Goal: Check status: Check status

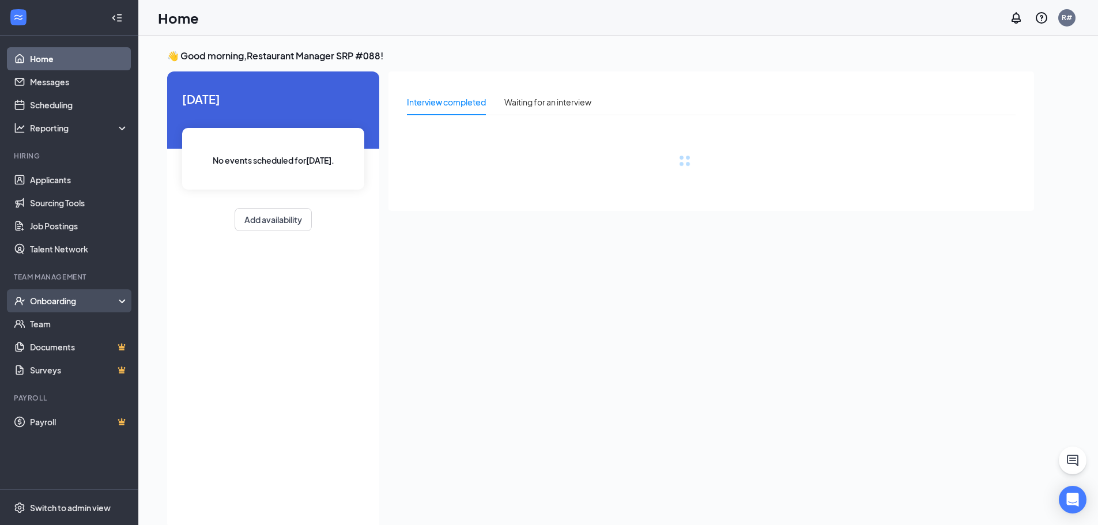
click at [62, 298] on div "Onboarding" at bounding box center [74, 301] width 89 height 12
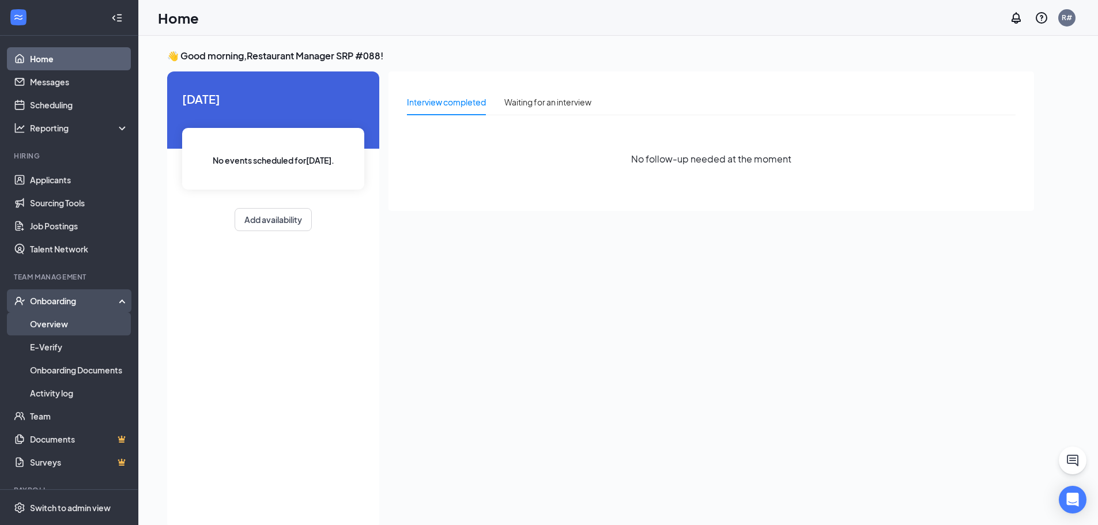
click at [81, 323] on link "Overview" at bounding box center [79, 323] width 99 height 23
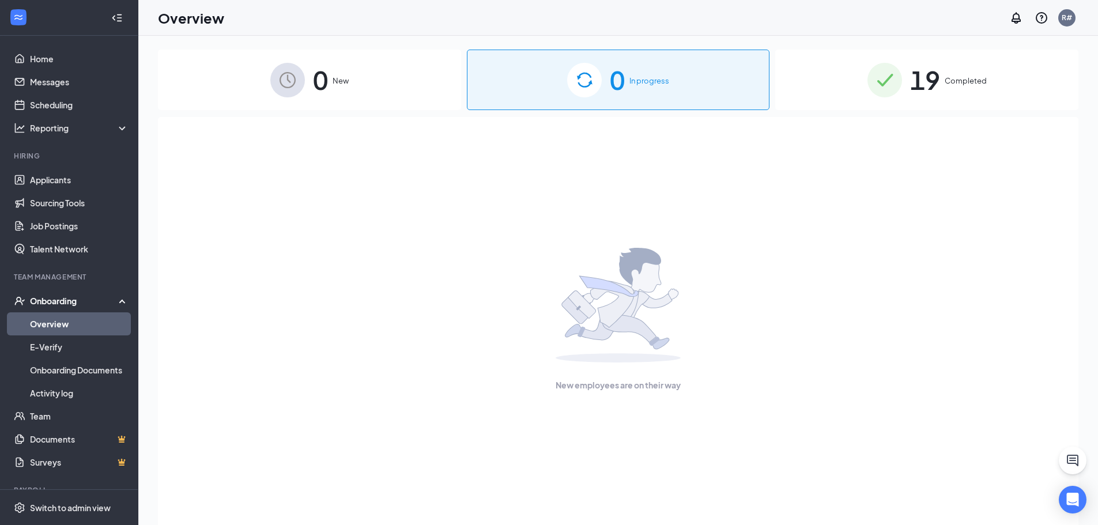
click at [926, 101] on div "19 Completed" at bounding box center [926, 80] width 303 height 61
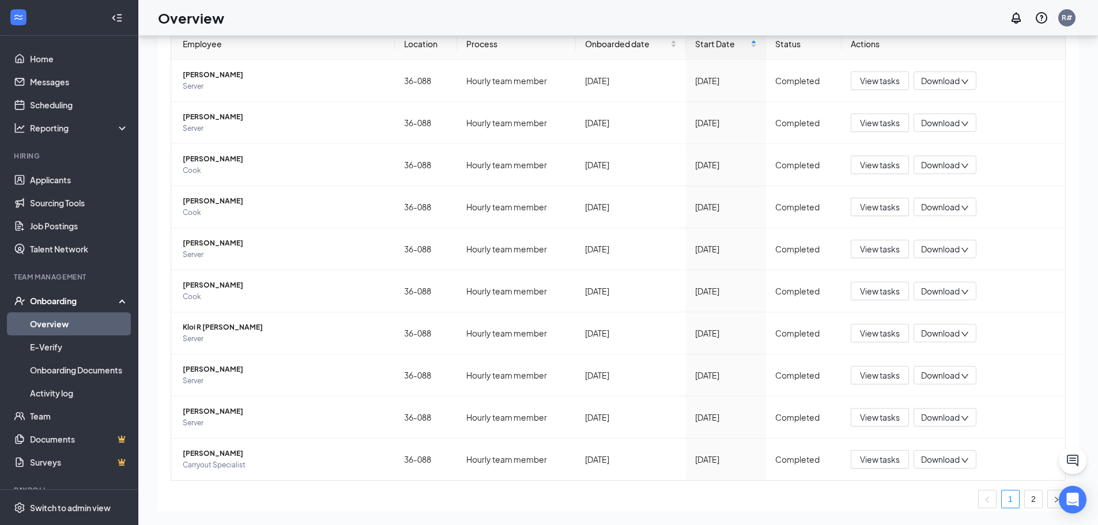
scroll to position [130, 0]
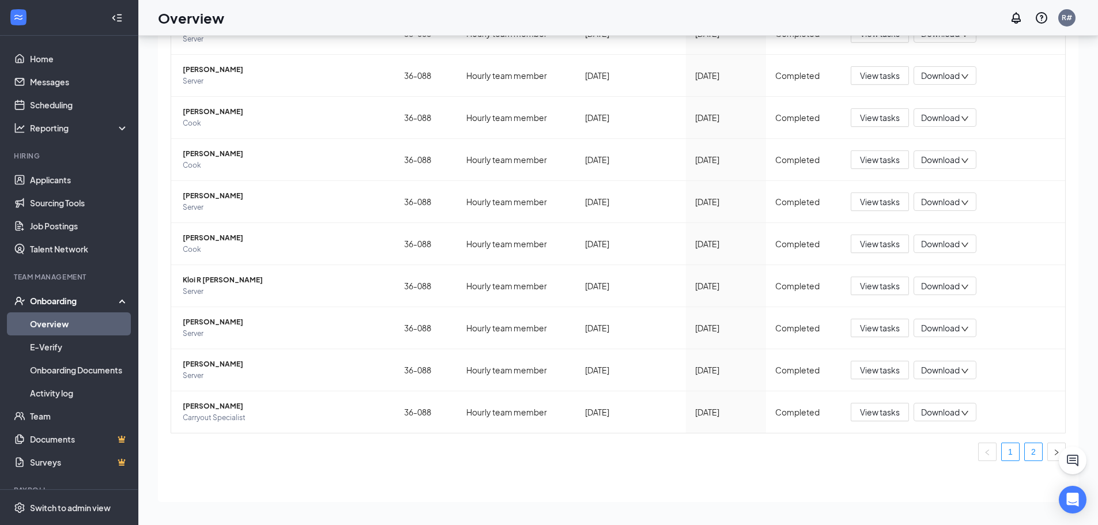
click at [1025, 452] on link "2" at bounding box center [1033, 451] width 17 height 17
click at [194, 277] on span "[PERSON_NAME]" at bounding box center [284, 280] width 203 height 12
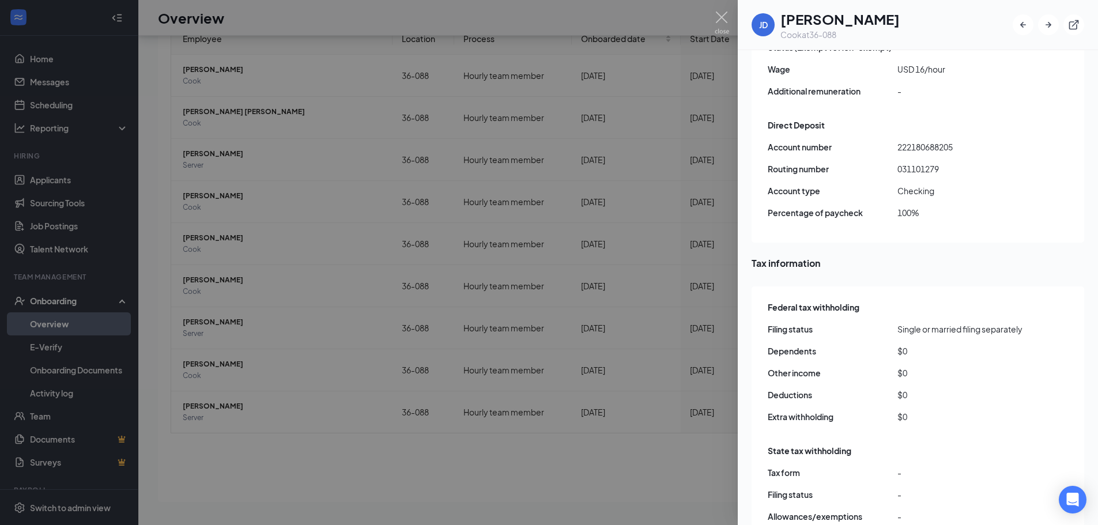
scroll to position [1038, 0]
